Goal: Complete application form

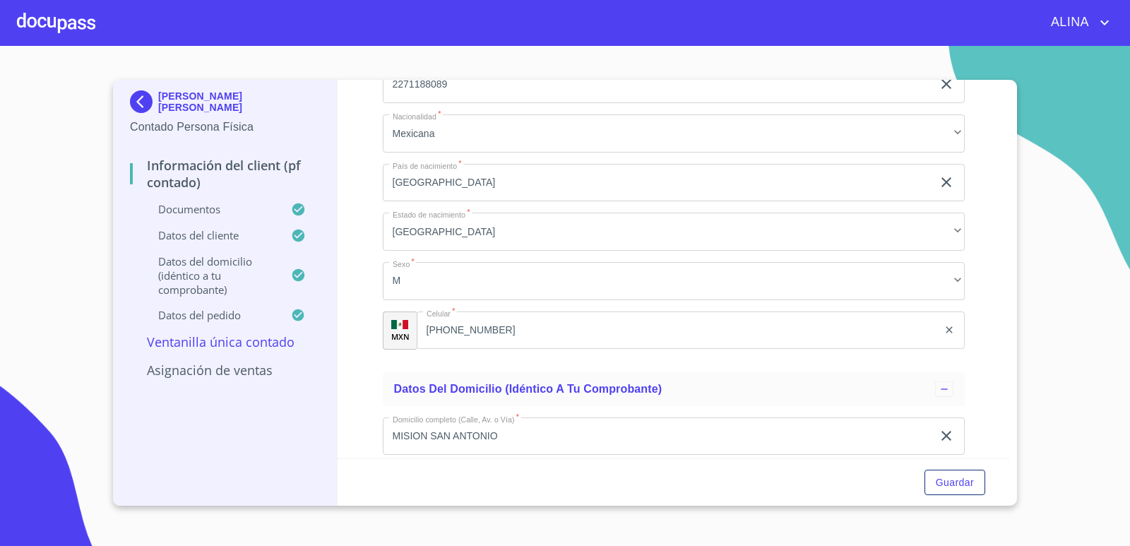
scroll to position [3109, 0]
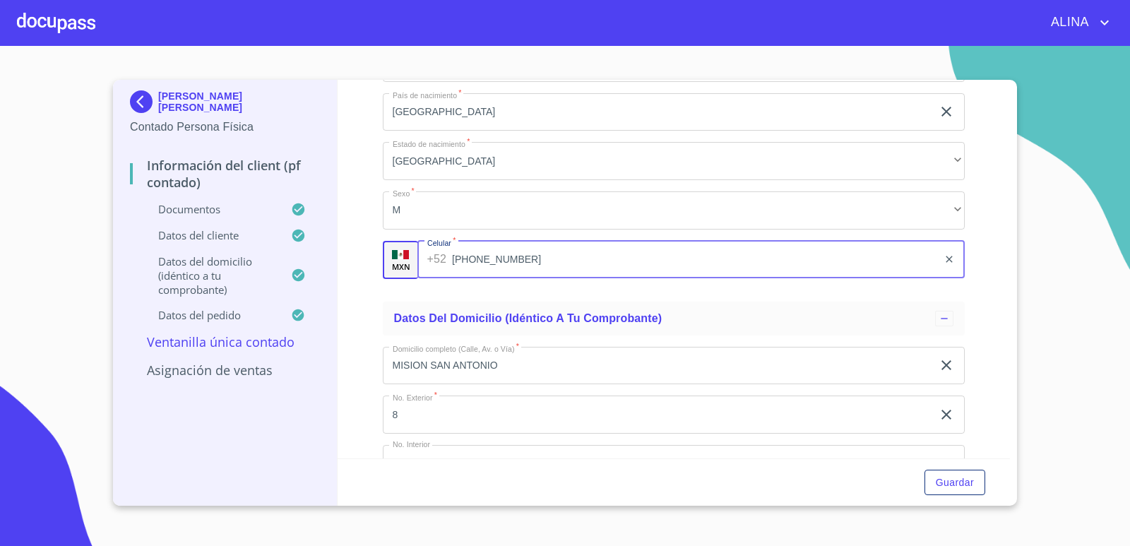
drag, startPoint x: 498, startPoint y: 263, endPoint x: 470, endPoint y: 259, distance: 28.6
click at [470, 259] on input "[PHONE_NUMBER]" at bounding box center [695, 260] width 486 height 38
drag, startPoint x: 527, startPoint y: 263, endPoint x: 471, endPoint y: 261, distance: 56.6
click at [471, 261] on input "[PHONE_NUMBER]" at bounding box center [695, 260] width 486 height 38
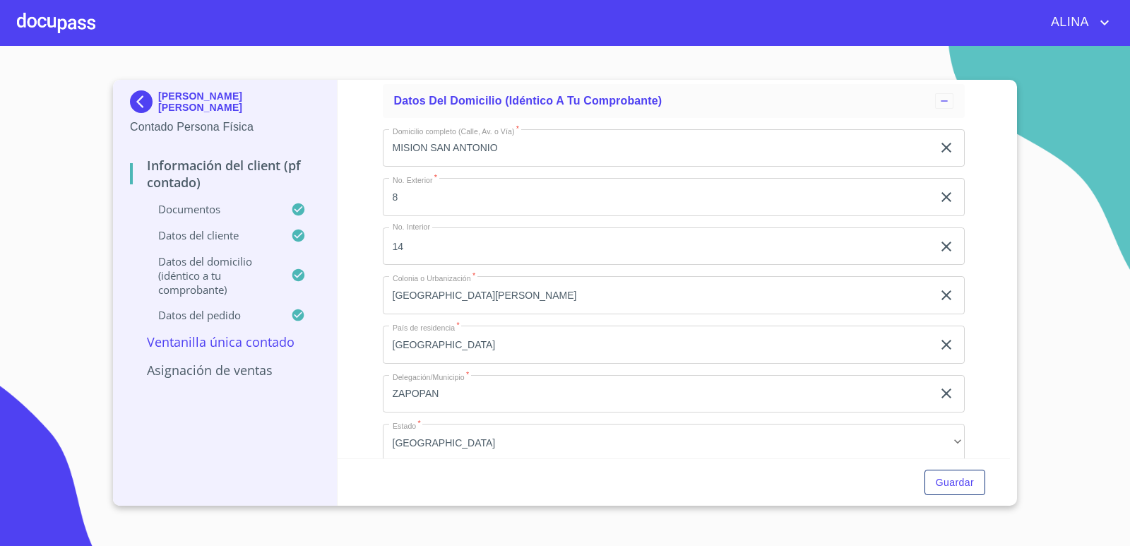
scroll to position [3321, 0]
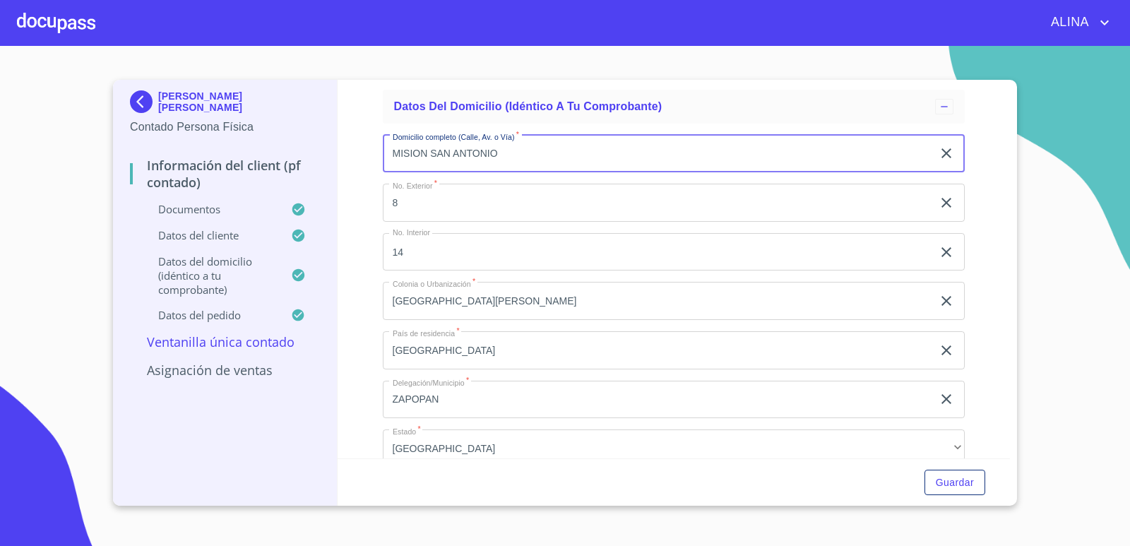
drag, startPoint x: 392, startPoint y: 156, endPoint x: 499, endPoint y: 160, distance: 106.7
click at [499, 160] on input "MISION SAN ANTONIO" at bounding box center [658, 154] width 550 height 38
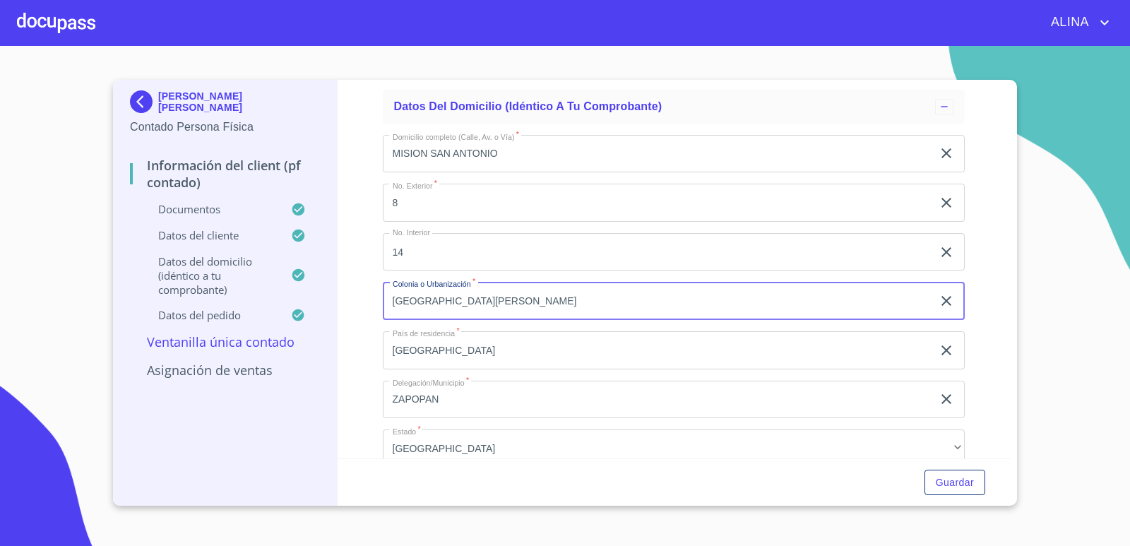
drag, startPoint x: 386, startPoint y: 299, endPoint x: 556, endPoint y: 297, distance: 169.6
click at [556, 297] on input "[GEOGRAPHIC_DATA][PERSON_NAME]" at bounding box center [658, 301] width 550 height 38
click at [969, 354] on div "Información del Client (PF contado) Documentos Documento de identificación.   *…" at bounding box center [674, 269] width 673 height 379
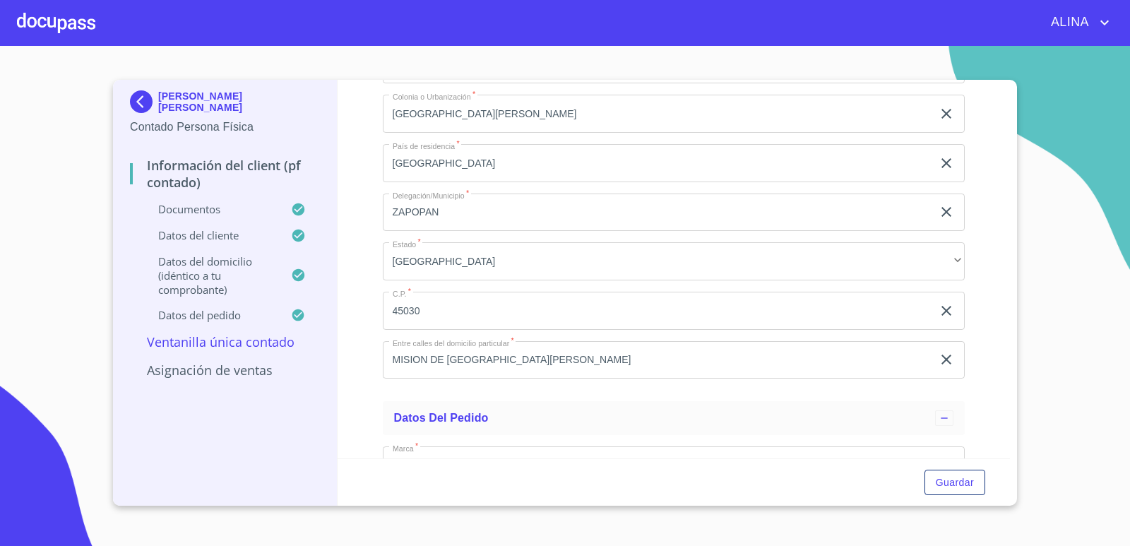
scroll to position [3533, 0]
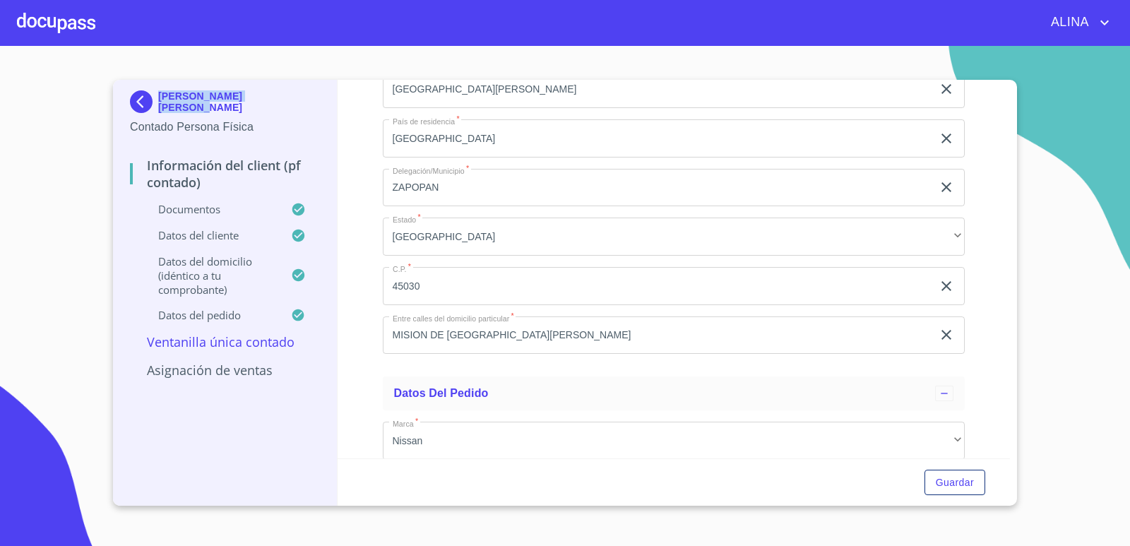
copy p "ROGELIO GARCIA MURILLO"
drag, startPoint x: 300, startPoint y: 102, endPoint x: 158, endPoint y: 104, distance: 142.0
click at [158, 104] on div "ROGELIO GARCIA MURILLO" at bounding box center [225, 104] width 190 height 28
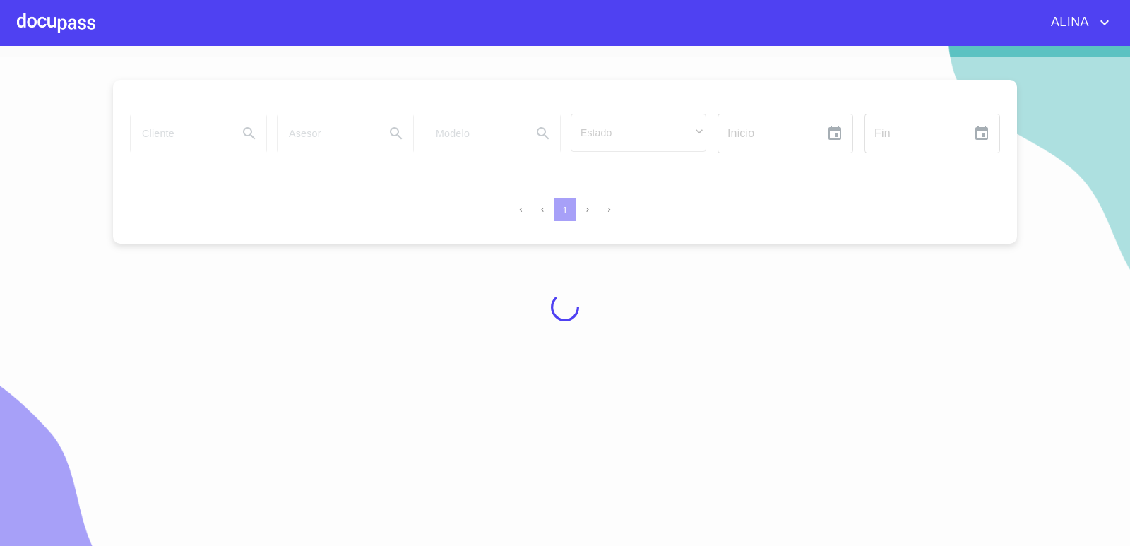
click at [66, 22] on div at bounding box center [56, 22] width 78 height 45
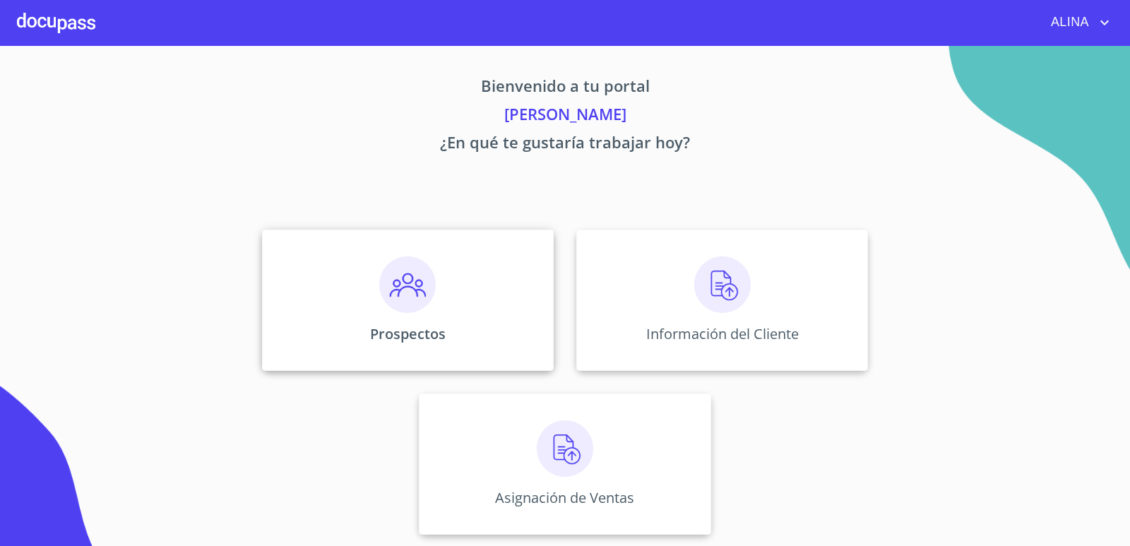
click at [480, 285] on div "Prospectos" at bounding box center [408, 300] width 292 height 141
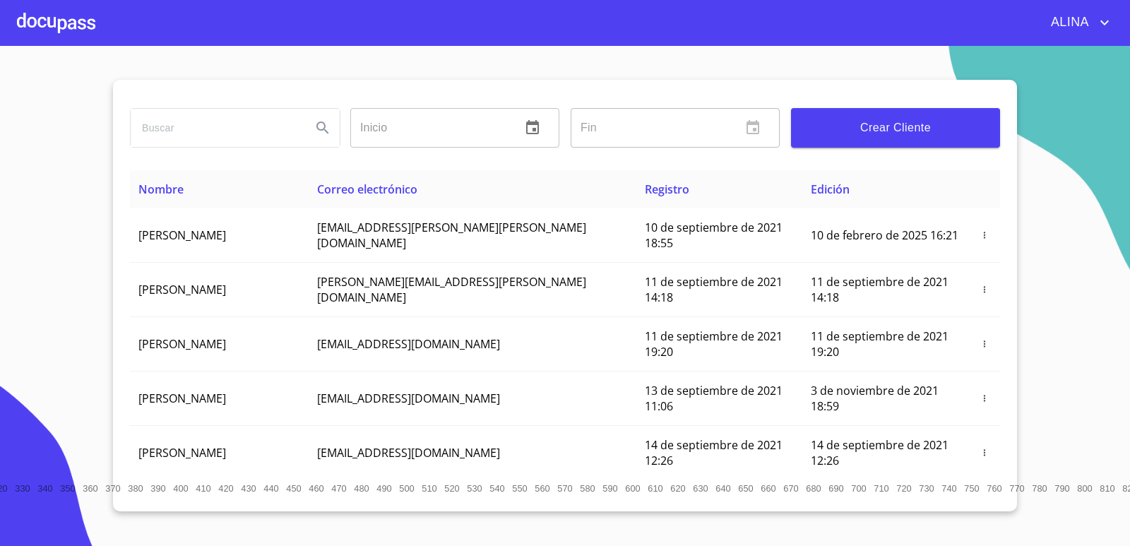
click at [247, 137] on input "search" at bounding box center [216, 128] width 170 height 38
paste input "ROGELIO GARCIA MURILLO"
type input "ROGELIO GARCIA MURILLO"
click at [318, 131] on icon "Search" at bounding box center [322, 127] width 17 height 17
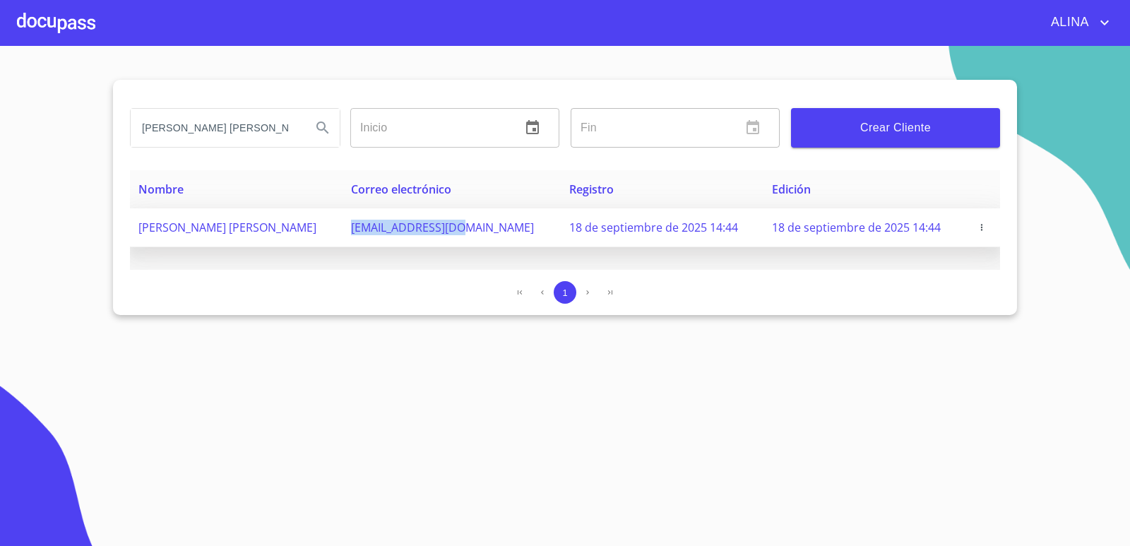
copy span "rg327111@gmail.com"
drag, startPoint x: 337, startPoint y: 235, endPoint x: 450, endPoint y: 236, distance: 113.1
click at [450, 236] on td "rg327111@gmail.com" at bounding box center [452, 227] width 218 height 39
copy span "ROGELIO GARCIA MURILLO"
drag, startPoint x: 133, startPoint y: 228, endPoint x: 123, endPoint y: 88, distance: 139.5
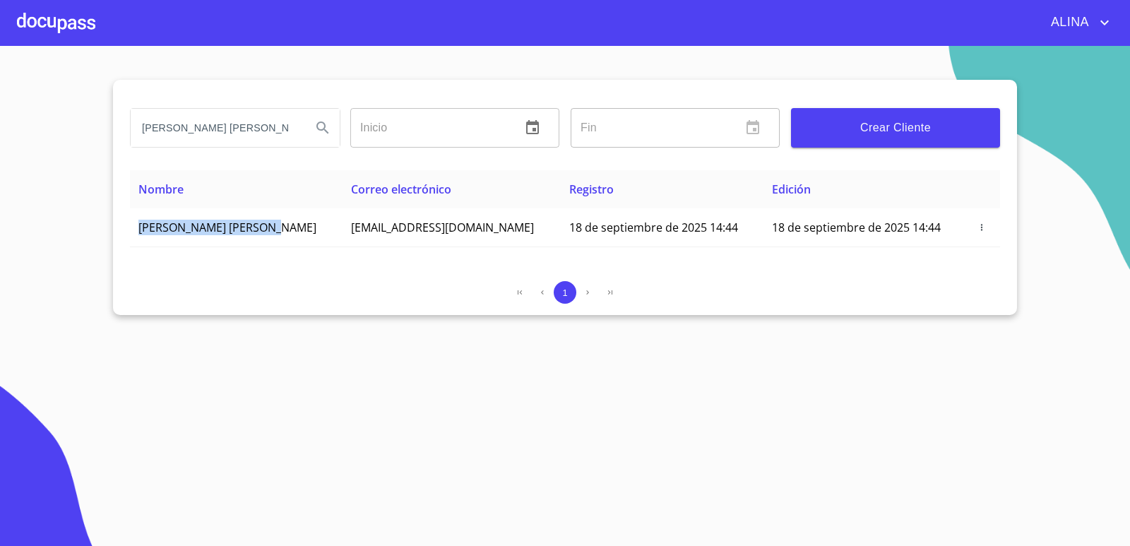
click at [288, 228] on td "ROGELIO GARCIA MURILLO" at bounding box center [236, 227] width 213 height 39
click at [71, 12] on div at bounding box center [56, 22] width 78 height 45
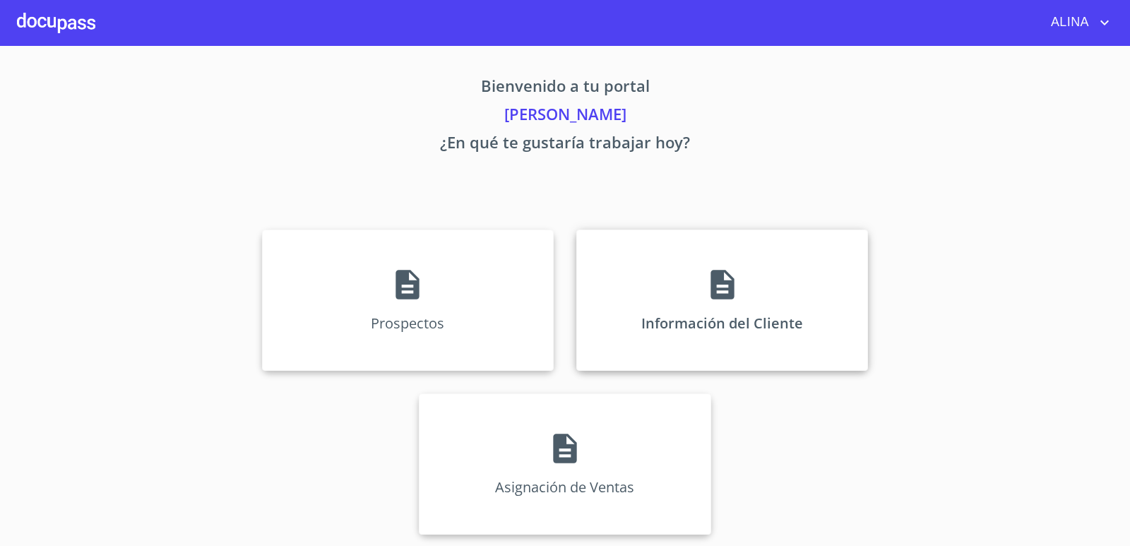
click at [648, 291] on div "Información del Cliente" at bounding box center [723, 300] width 292 height 141
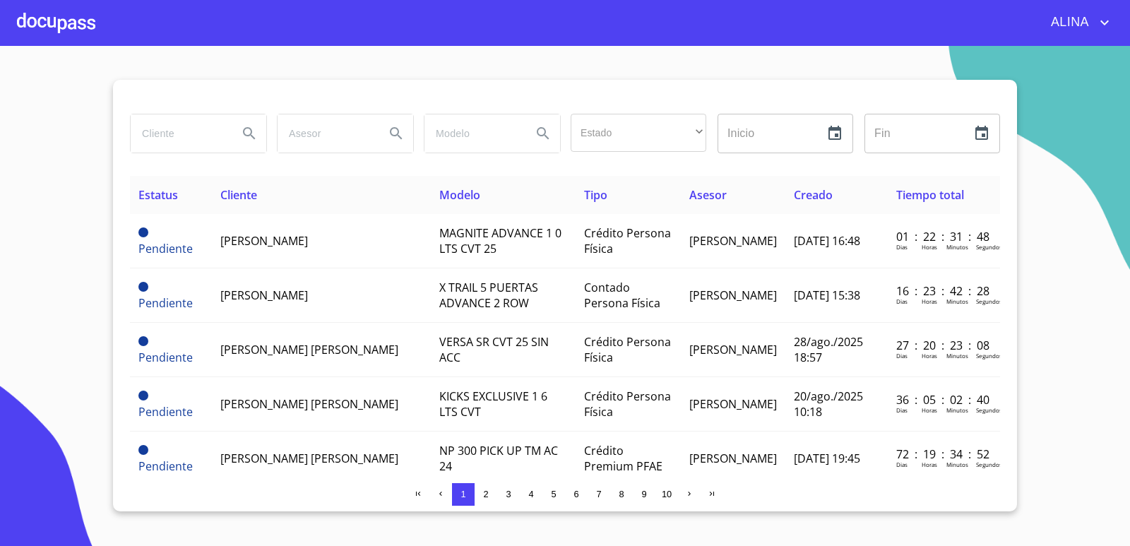
click at [189, 134] on input "search" at bounding box center [179, 133] width 96 height 38
paste input "ROGELIO GARCIA MURILLO"
type input "ROGELIO GARCIA MURILLO"
click at [248, 134] on icon "Search" at bounding box center [249, 133] width 17 height 17
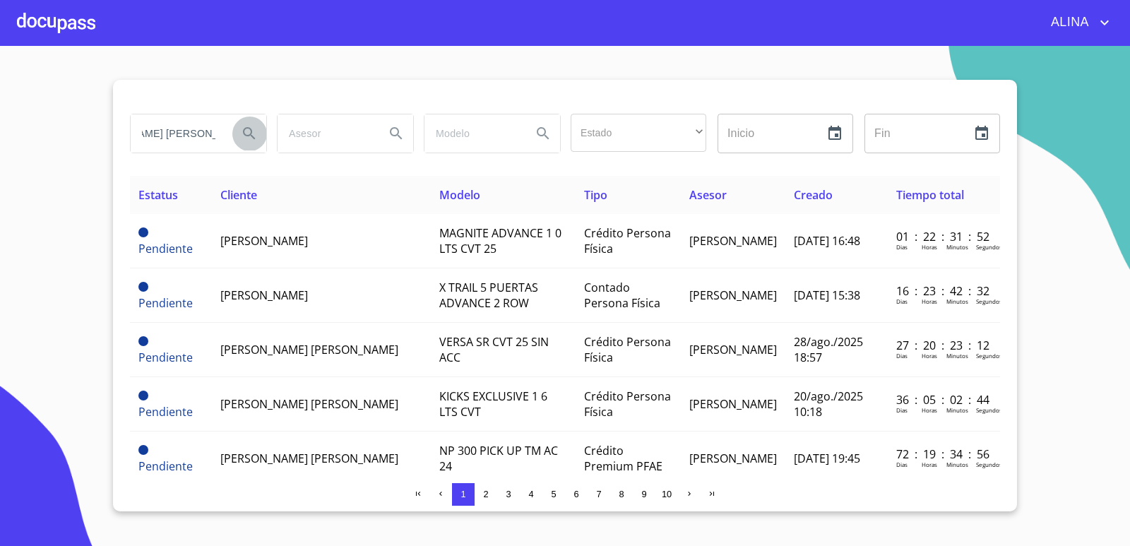
scroll to position [0, 0]
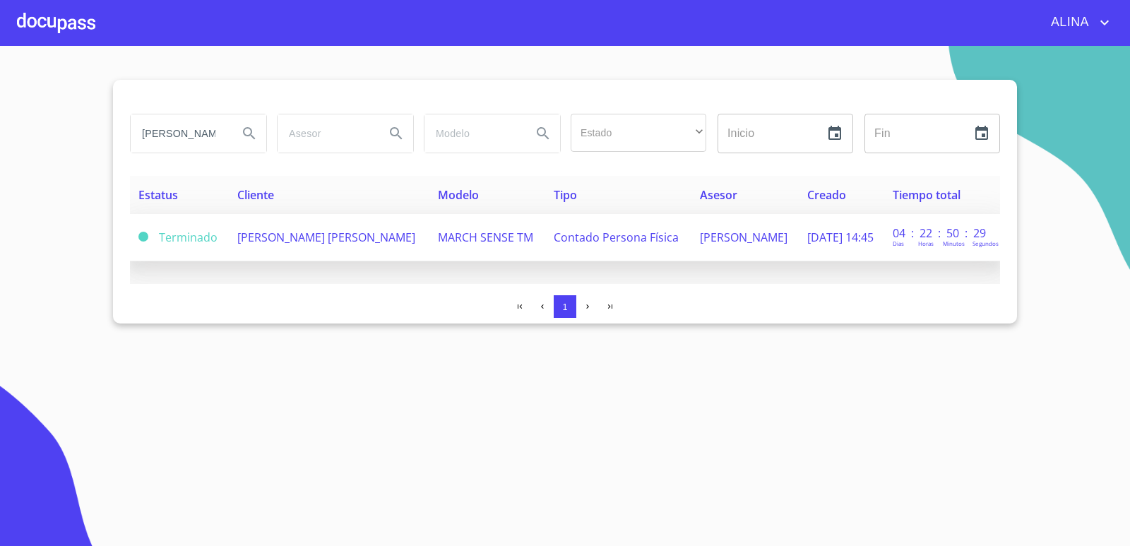
click at [243, 241] on span "ROGELIO GARCIA MURILLO" at bounding box center [326, 238] width 178 height 16
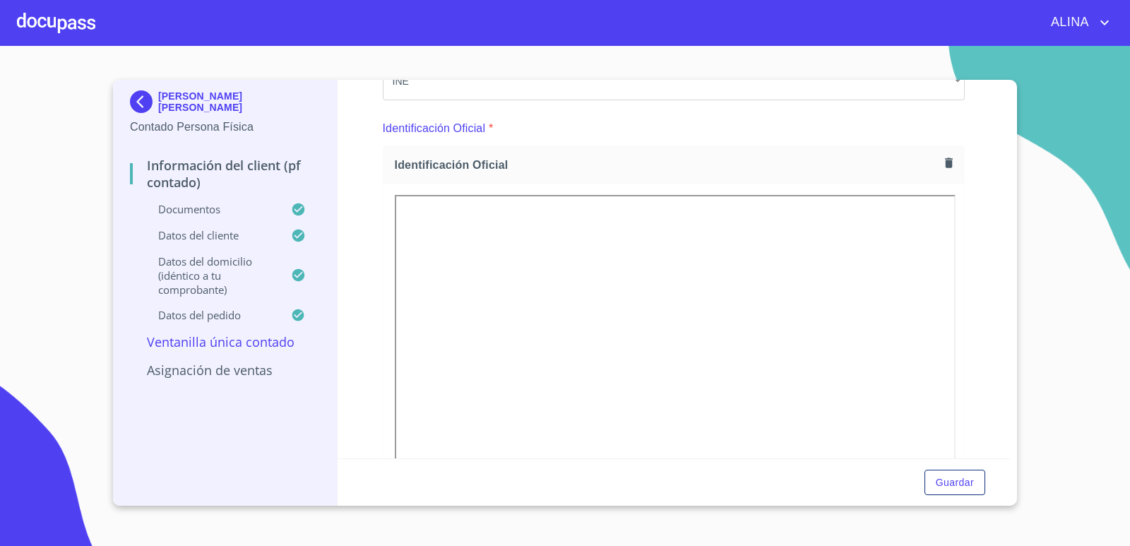
scroll to position [141, 0]
click at [93, 30] on div at bounding box center [56, 22] width 78 height 45
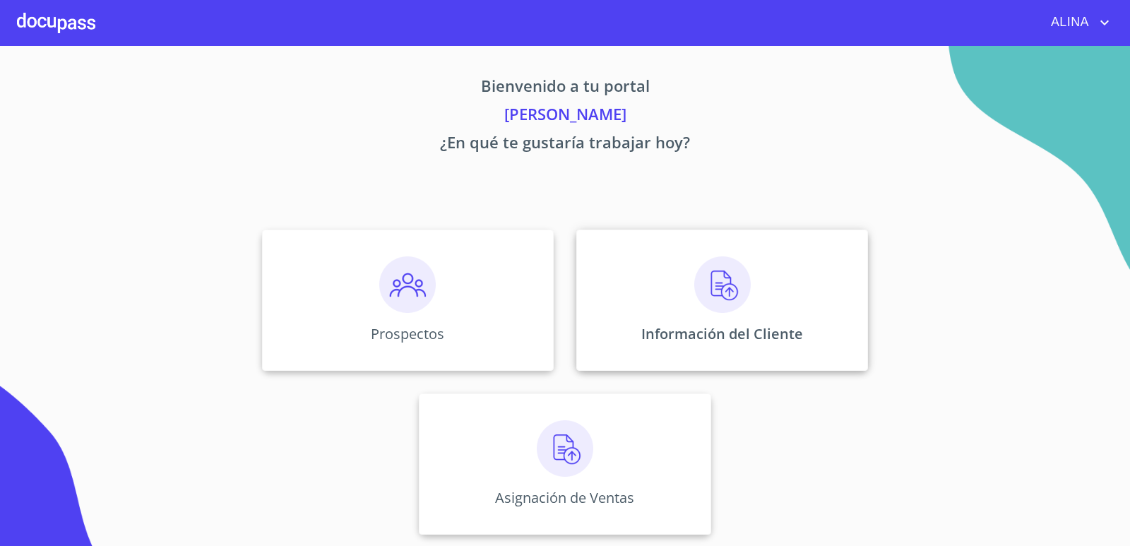
click at [654, 288] on div "Información del Cliente" at bounding box center [723, 300] width 292 height 141
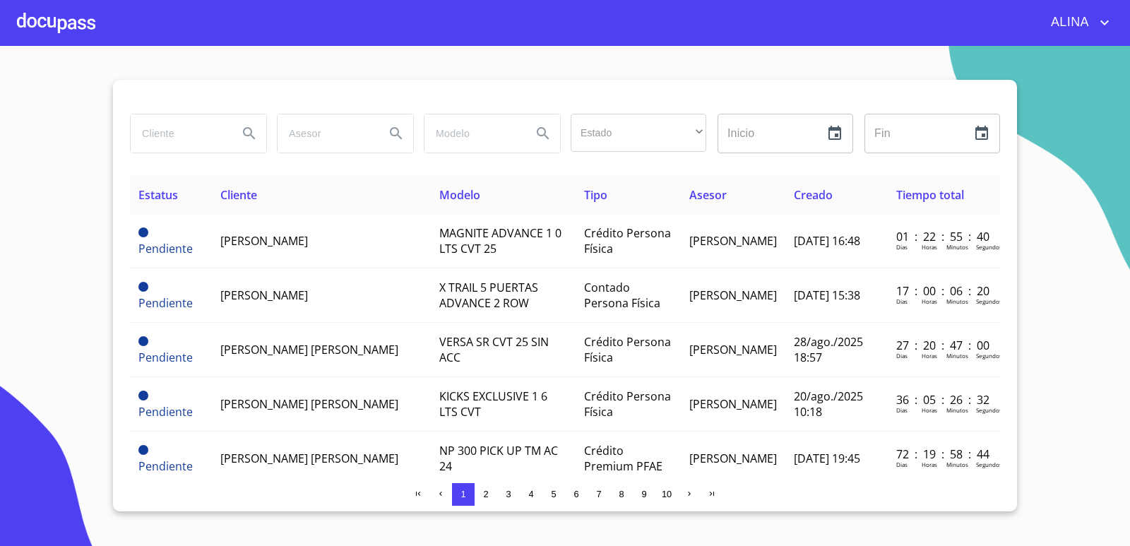
click at [179, 126] on input "search" at bounding box center [179, 133] width 96 height 38
type input "MANGUERAS METALICAS"
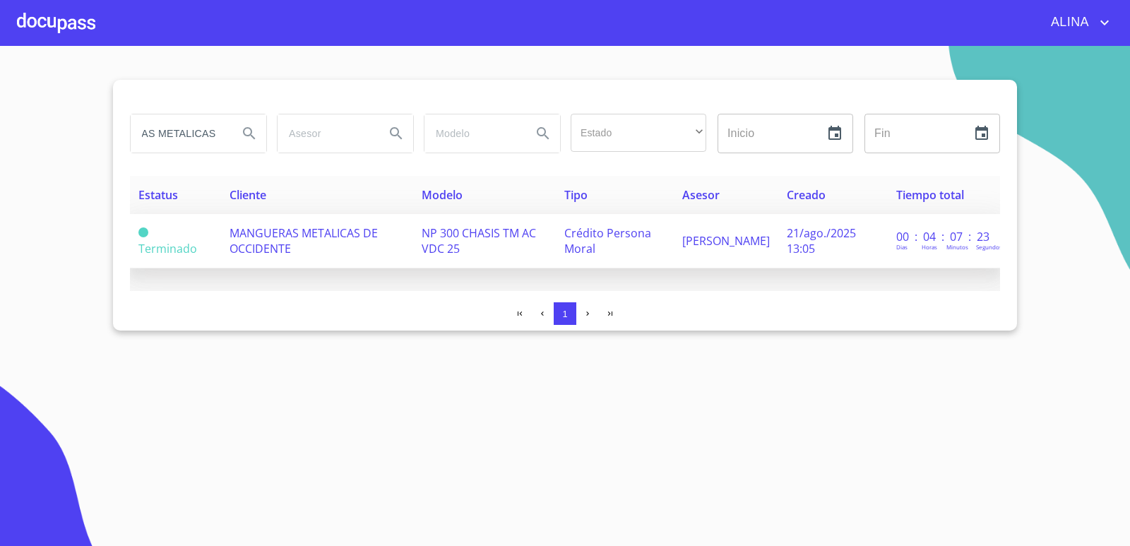
click at [283, 249] on span "MANGUERAS METALICAS DE OCCIDENTE" at bounding box center [304, 240] width 148 height 31
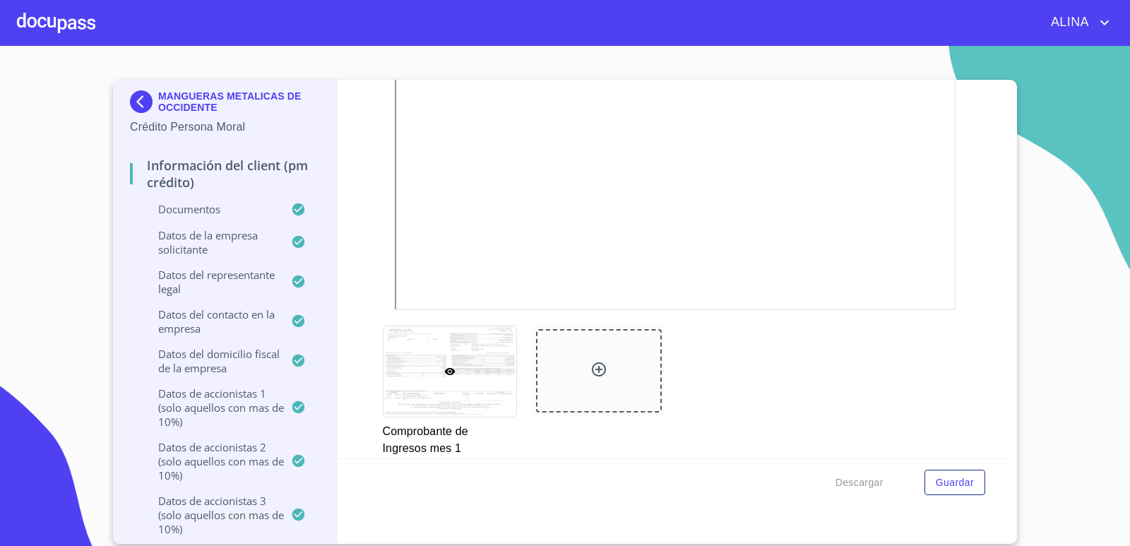
scroll to position [1272, 0]
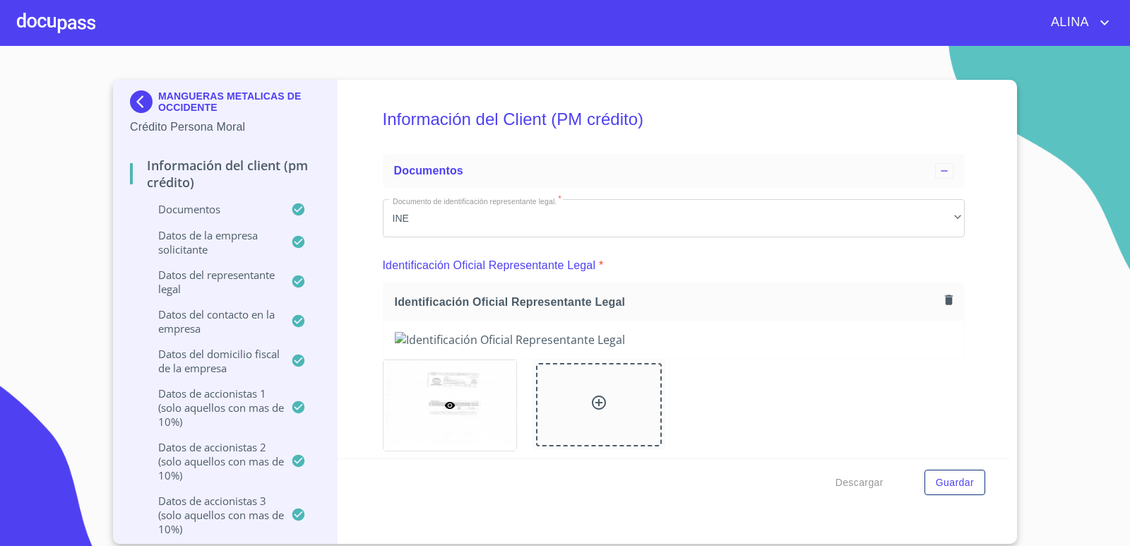
scroll to position [1963, 0]
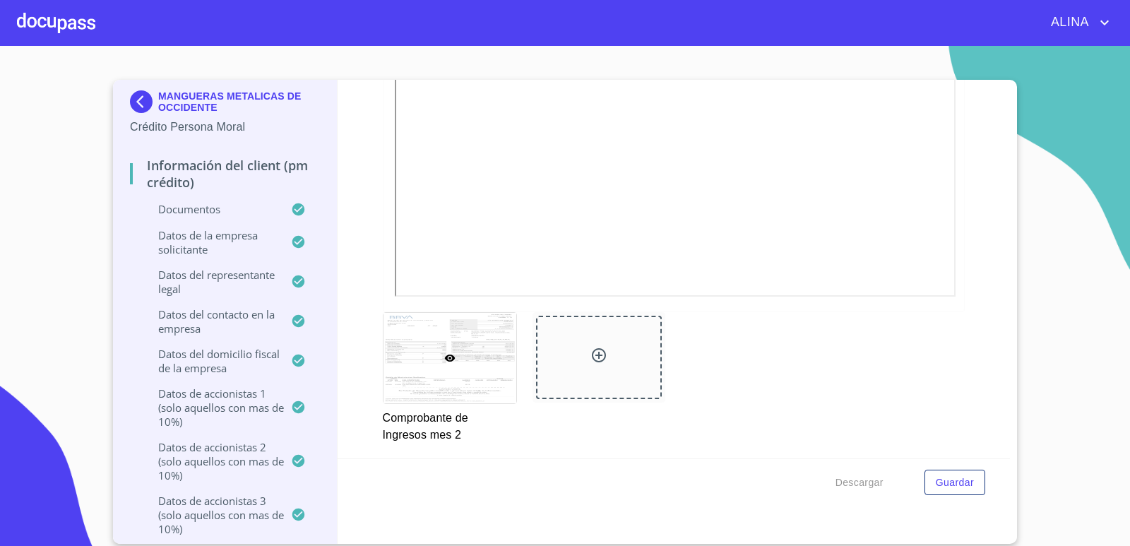
click at [62, 21] on div at bounding box center [56, 22] width 78 height 45
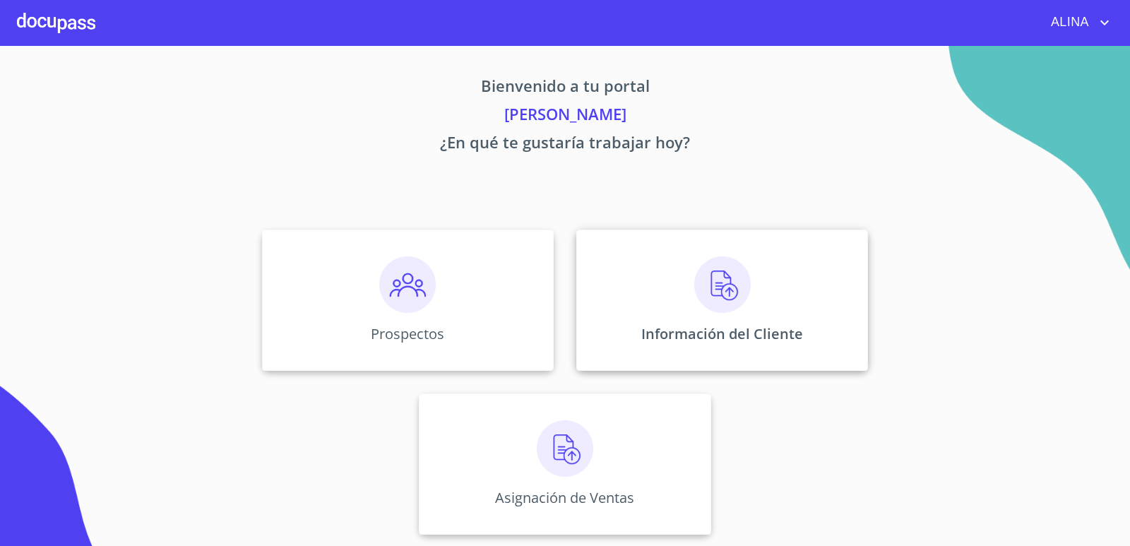
click at [650, 296] on div "Información del Cliente" at bounding box center [723, 300] width 292 height 141
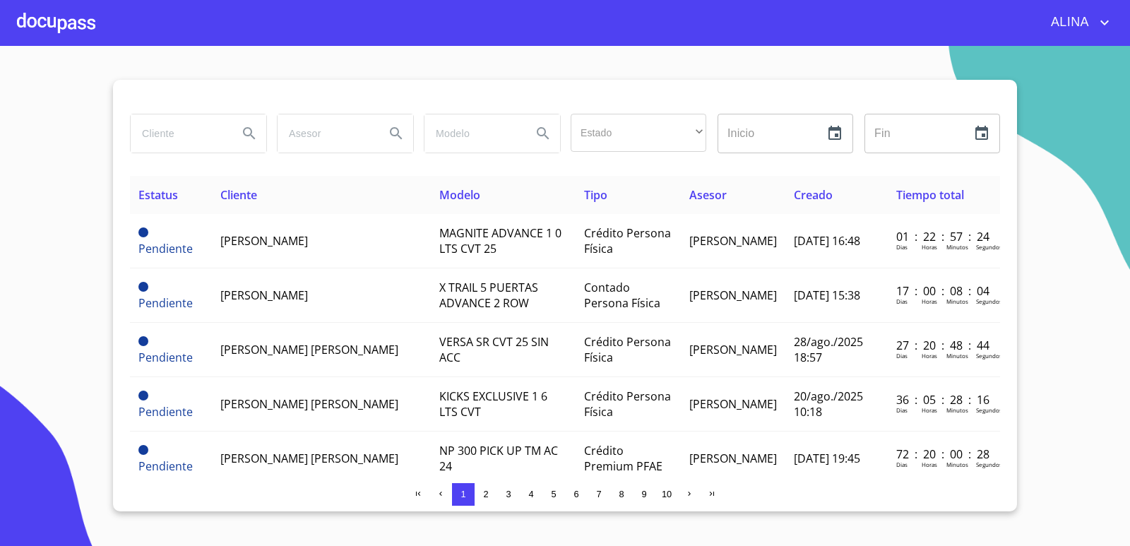
click at [206, 141] on input "search" at bounding box center [179, 133] width 96 height 38
type input "MANGUERAS METALICAS"
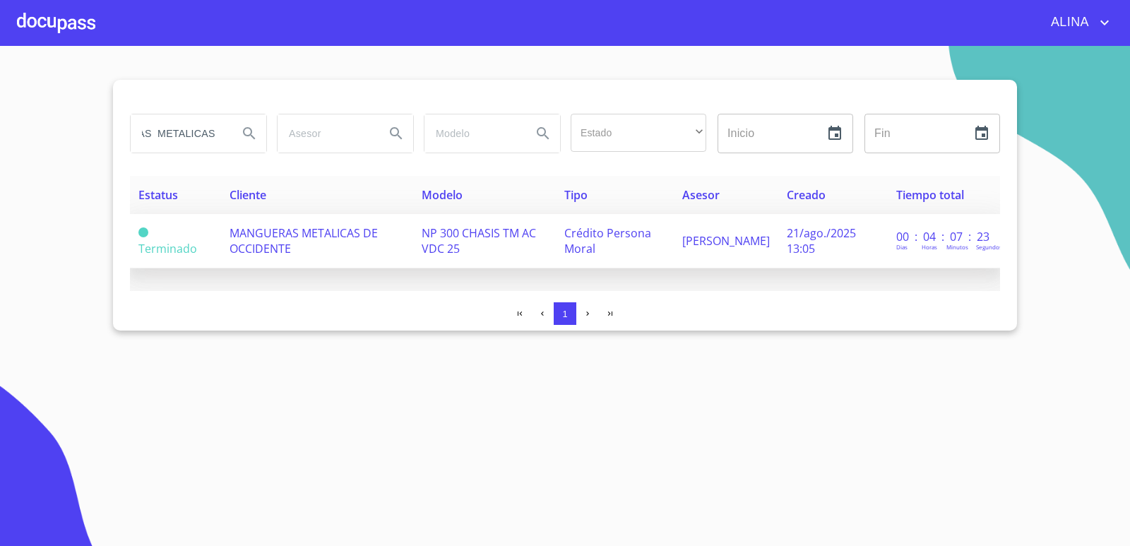
scroll to position [0, 0]
click at [276, 244] on span "MANGUERAS METALICAS DE OCCIDENTE" at bounding box center [304, 240] width 148 height 31
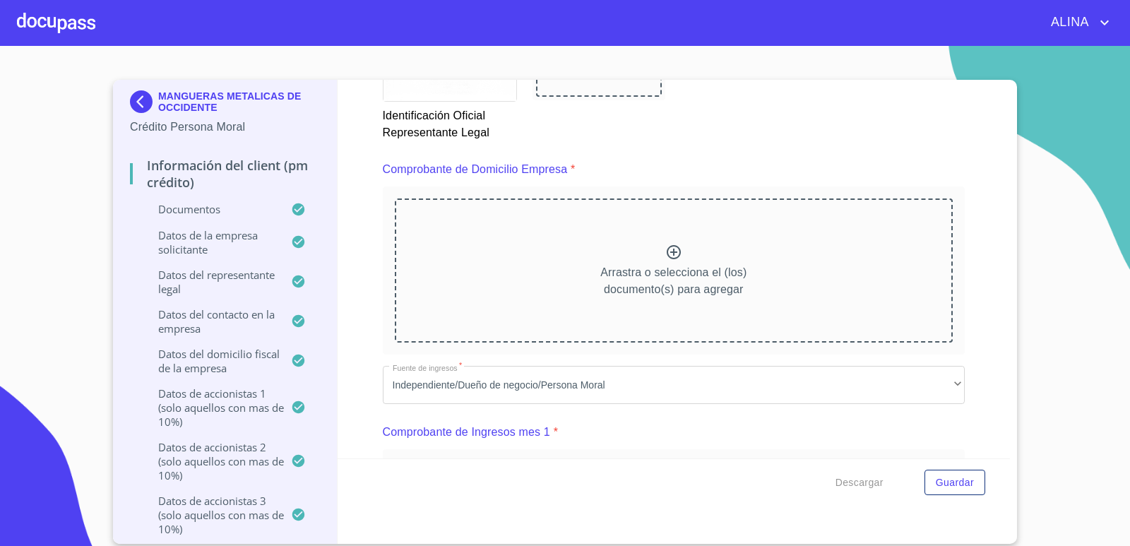
scroll to position [353, 0]
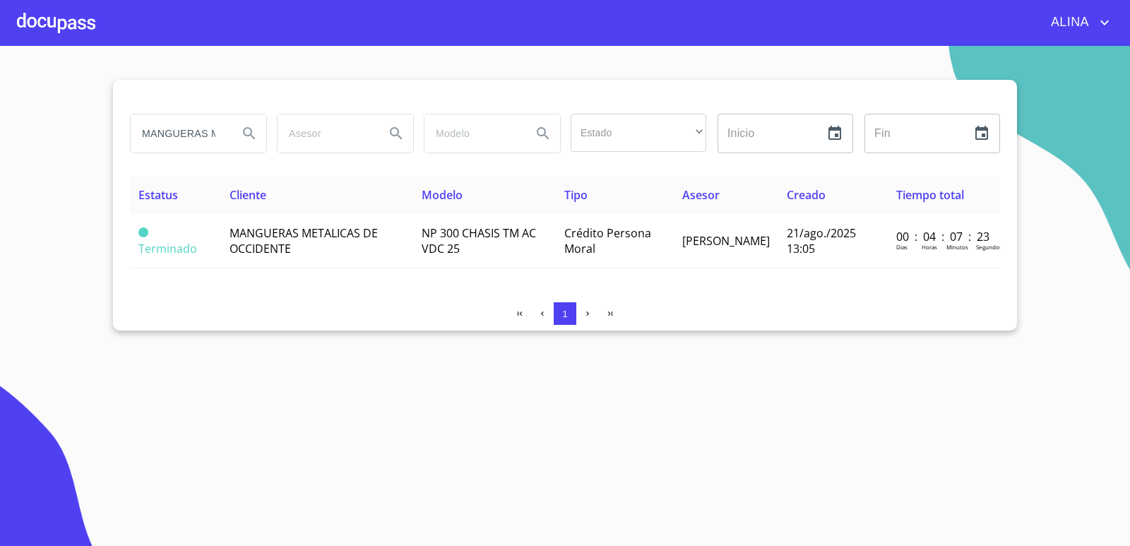
click at [222, 135] on input "MANGUERAS METALICAS DE OCCIDENTE" at bounding box center [179, 133] width 96 height 38
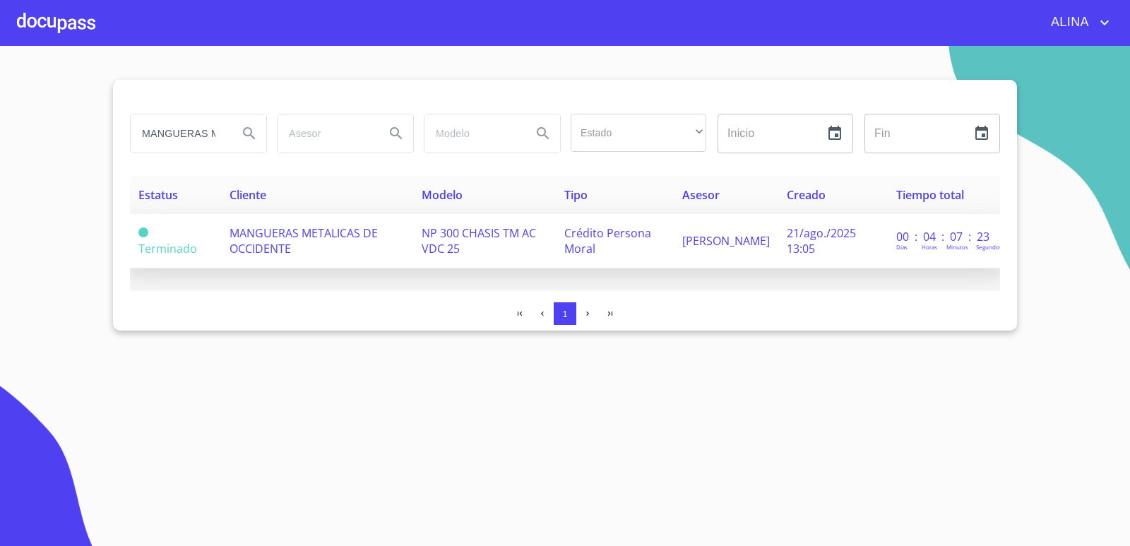
click at [279, 246] on span "MANGUERAS METALICAS DE OCCIDENTE" at bounding box center [304, 240] width 148 height 31
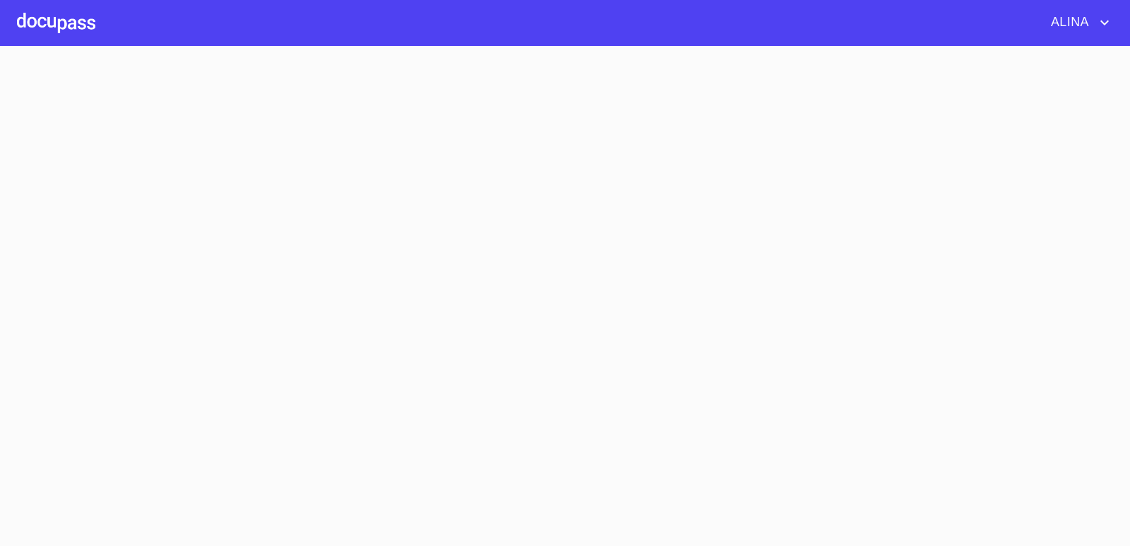
click at [279, 246] on section at bounding box center [565, 296] width 1130 height 500
